Goal: Find specific page/section: Find specific page/section

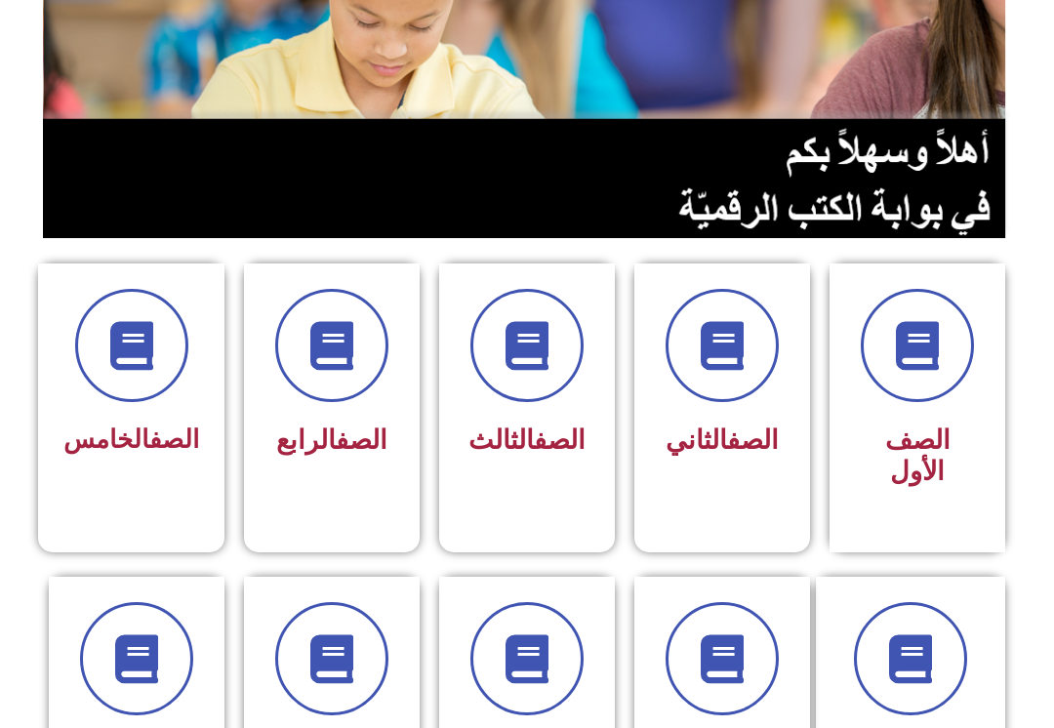
scroll to position [284, 0]
click at [724, 358] on icon at bounding box center [722, 345] width 49 height 49
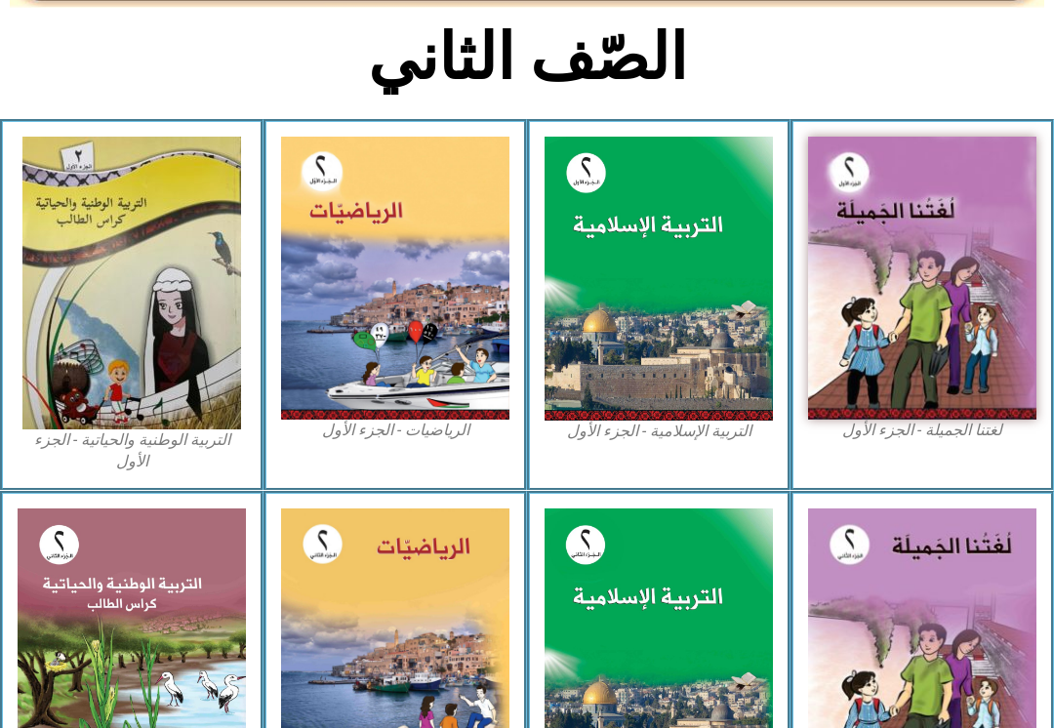
scroll to position [494, 0]
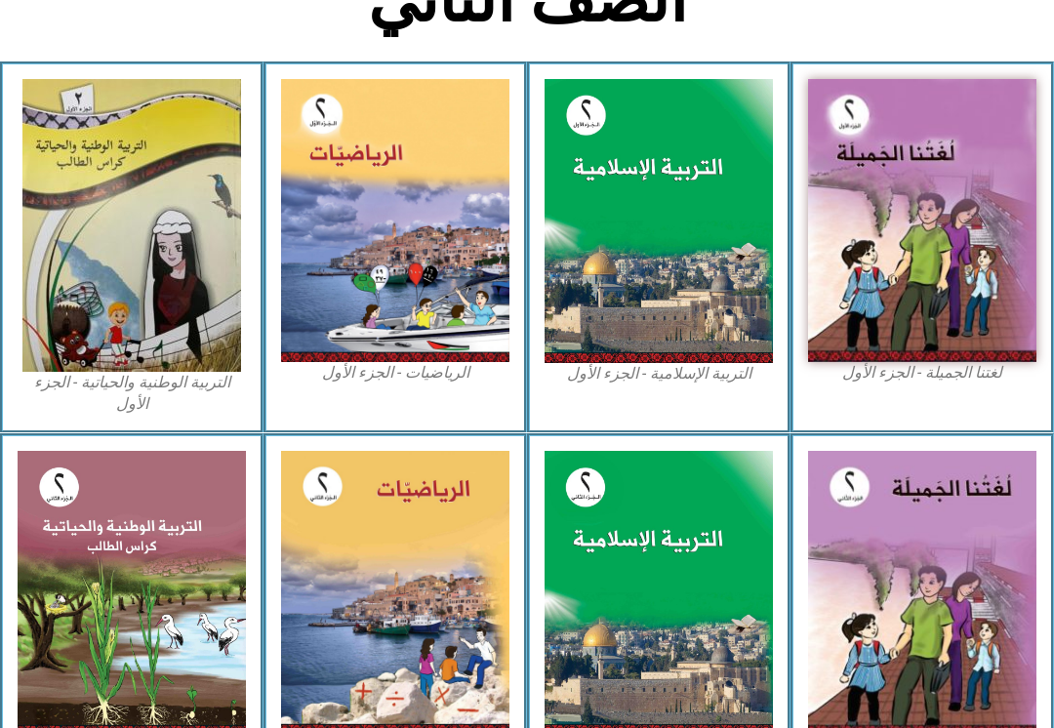
click at [676, 266] on img at bounding box center [659, 221] width 228 height 284
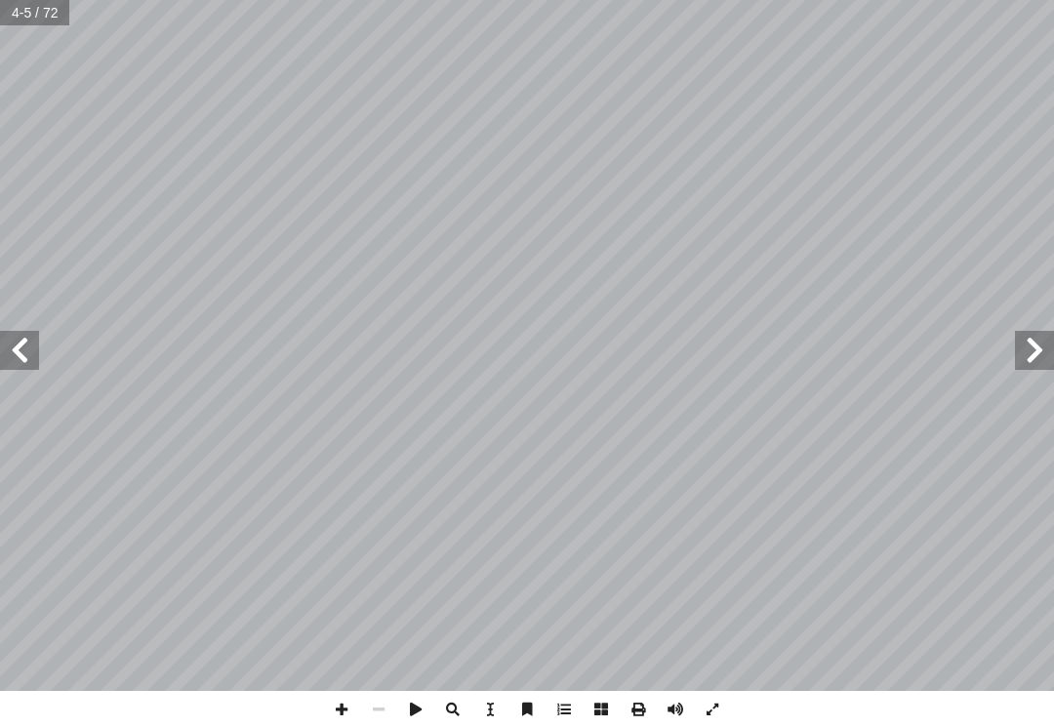
click at [5, 344] on span at bounding box center [19, 350] width 39 height 39
click at [11, 339] on span at bounding box center [19, 350] width 39 height 39
